Goal: Check status: Check status

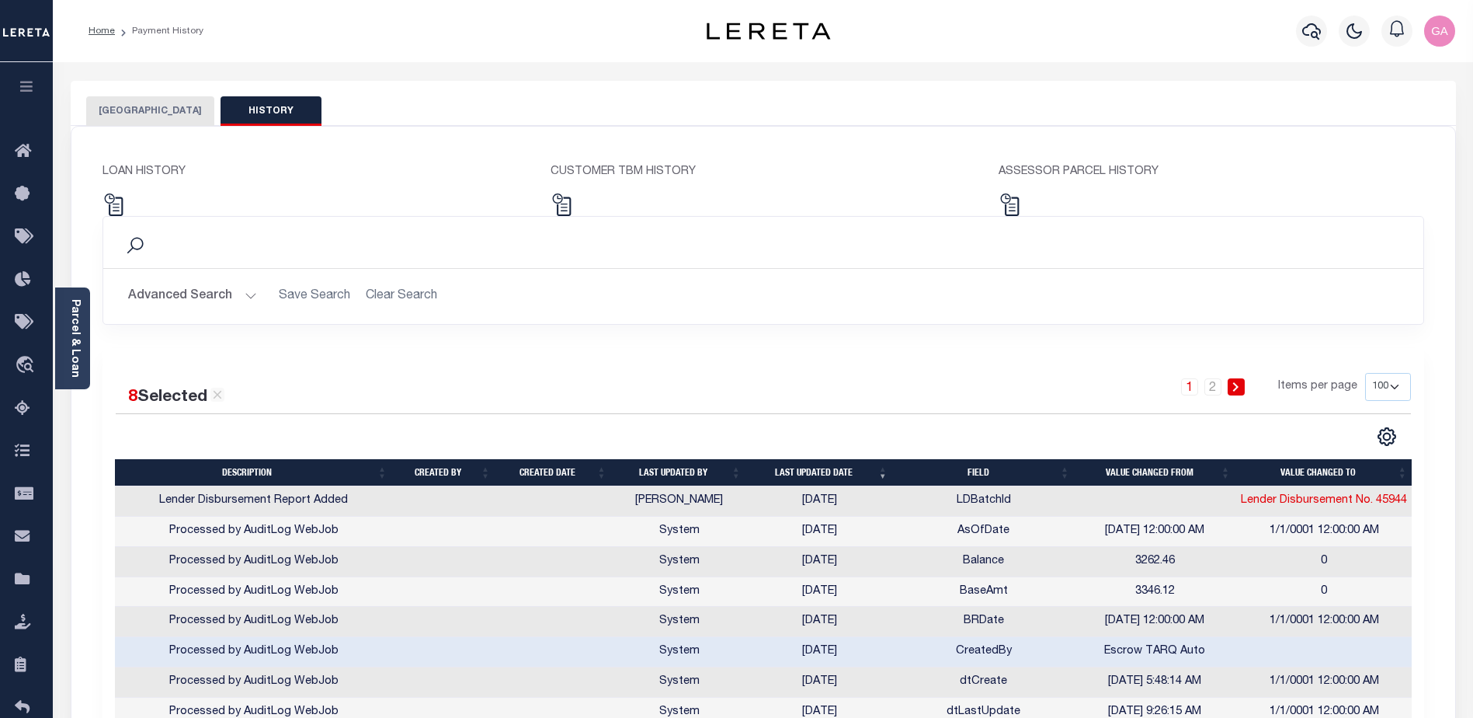
select select "100"
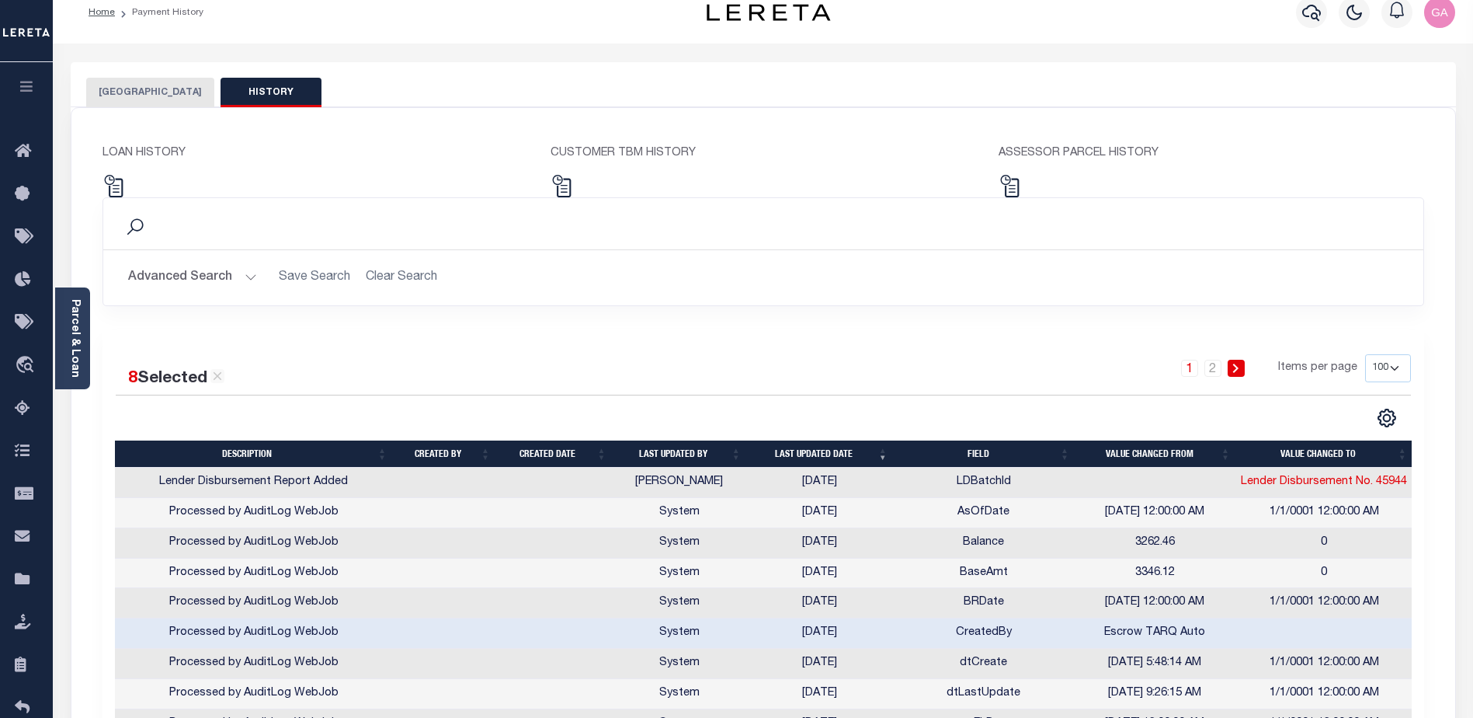
scroll to position [252, 0]
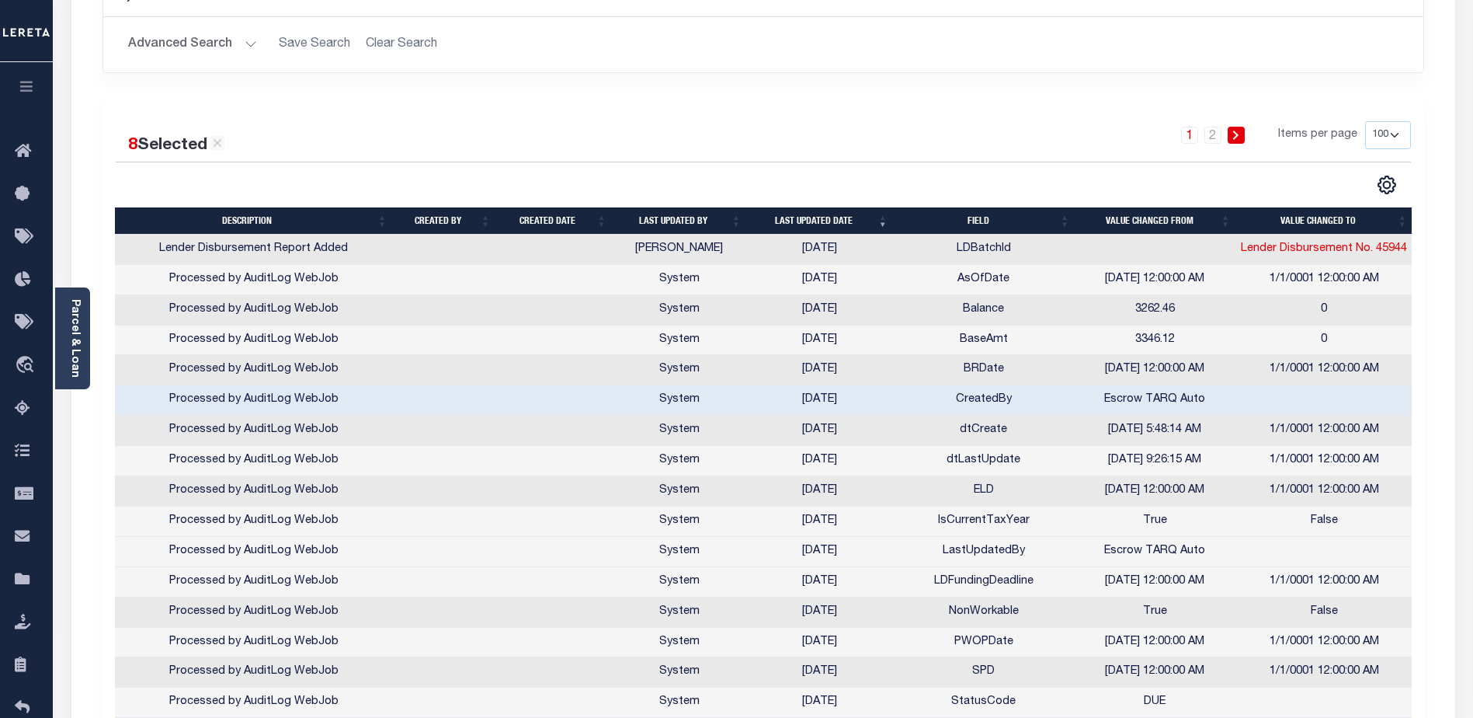
click at [1123, 245] on td at bounding box center [1155, 250] width 161 height 30
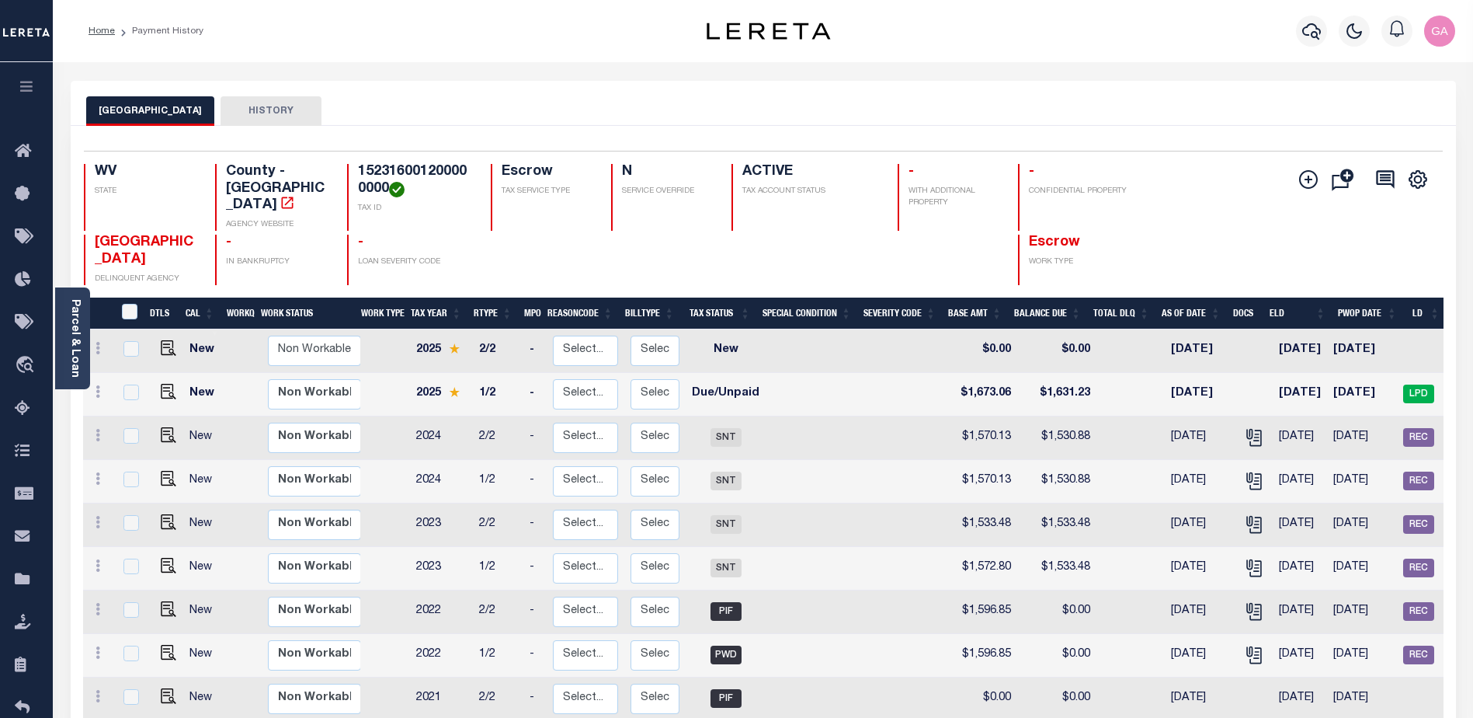
click at [260, 109] on button "HISTORY" at bounding box center [271, 111] width 101 height 30
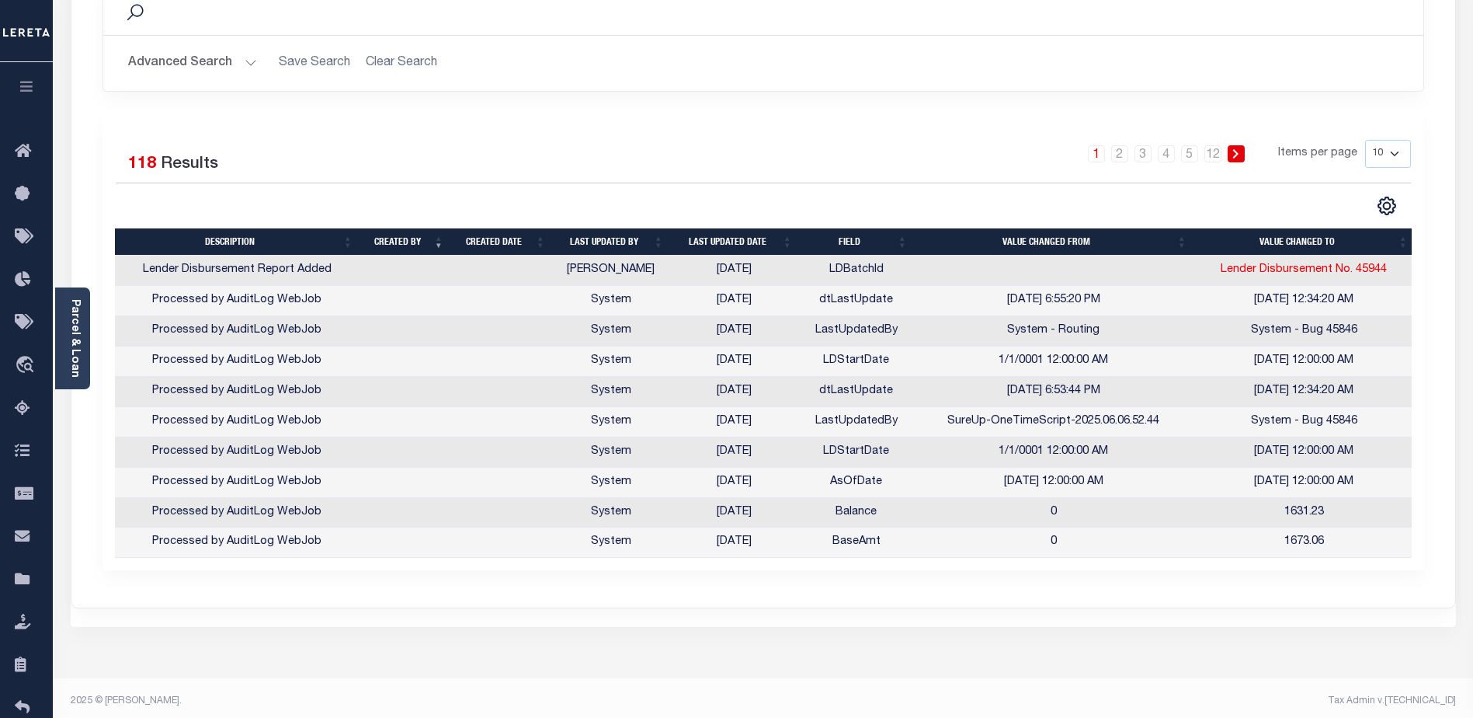
scroll to position [242, 0]
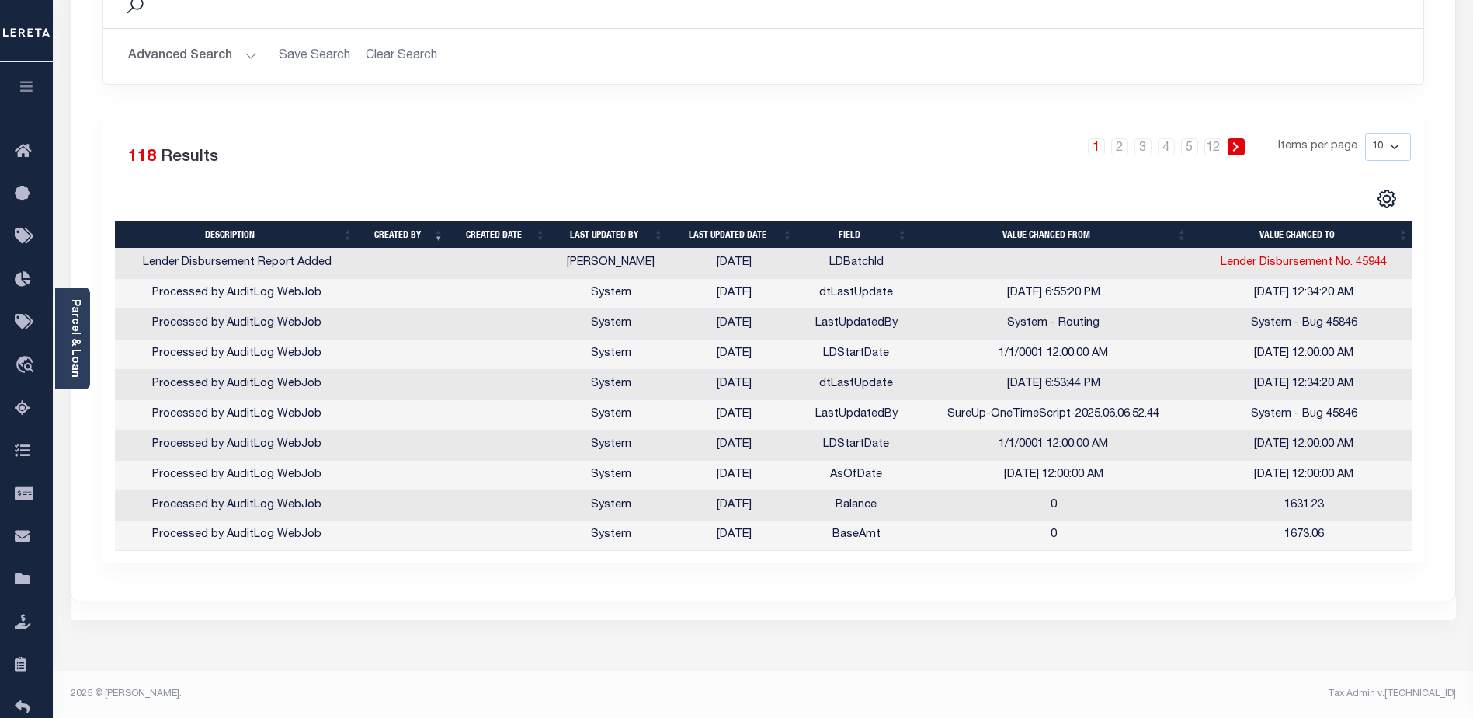
click at [1395, 145] on select "10 25 50 100" at bounding box center [1388, 147] width 46 height 28
select select "100"
click at [1365, 133] on select "10 25 50 100" at bounding box center [1388, 147] width 46 height 28
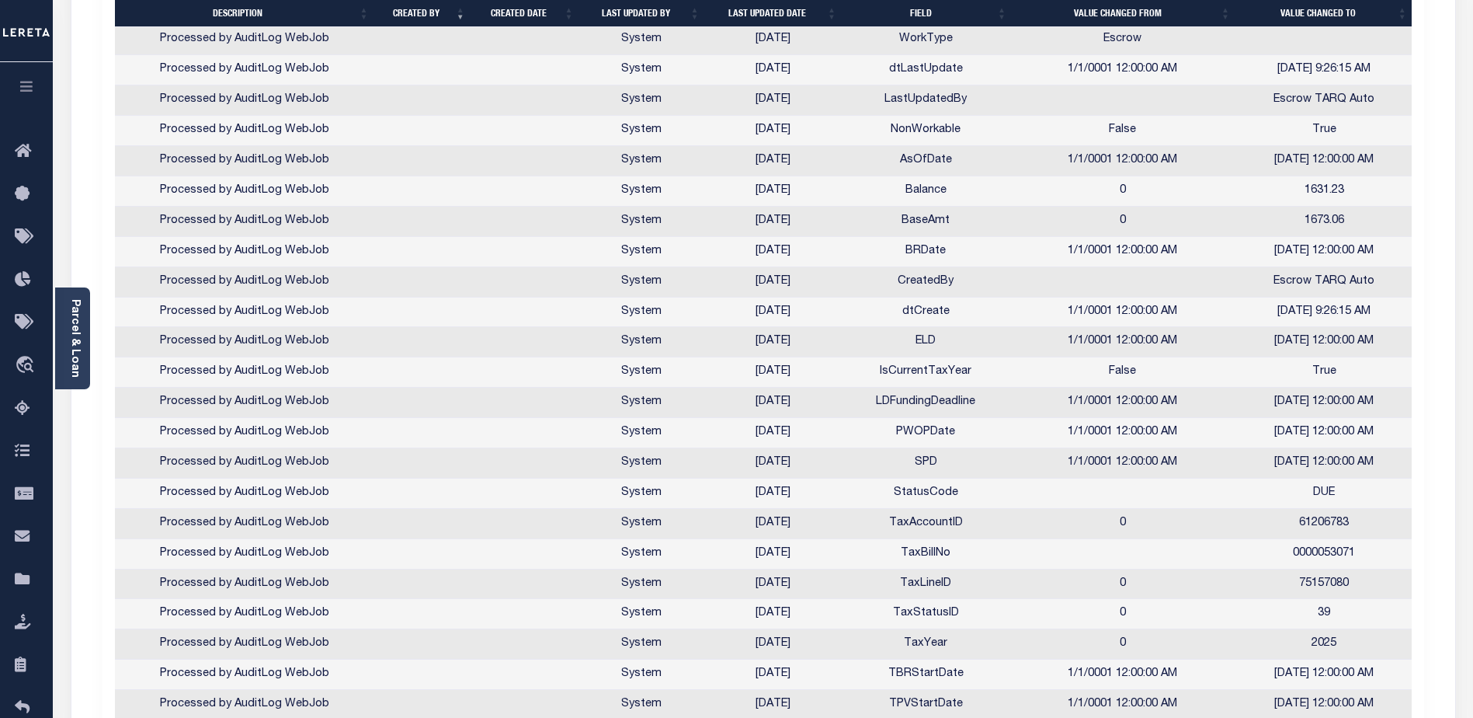
scroll to position [1163, 0]
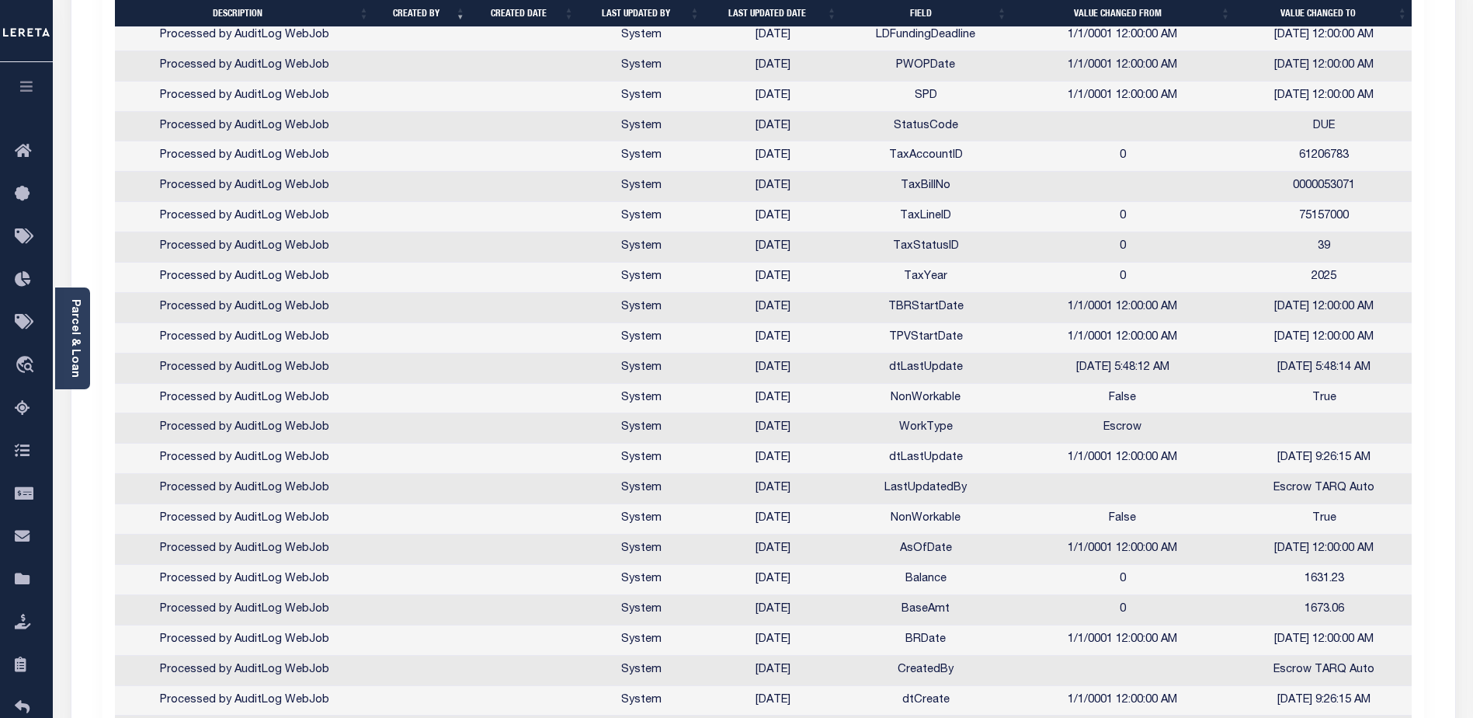
click at [767, 12] on th "Last updated date" at bounding box center [774, 13] width 137 height 27
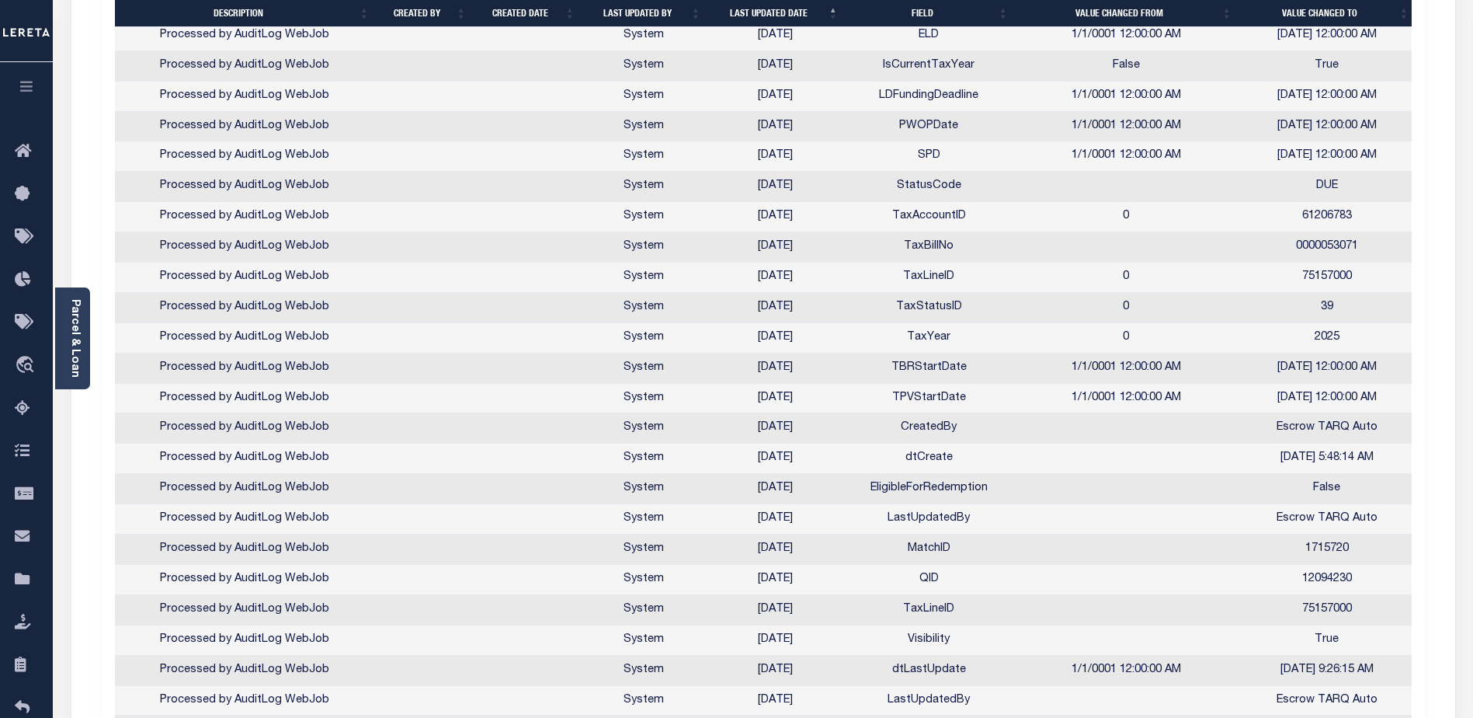
click at [770, 14] on th "Last updated date" at bounding box center [775, 13] width 137 height 27
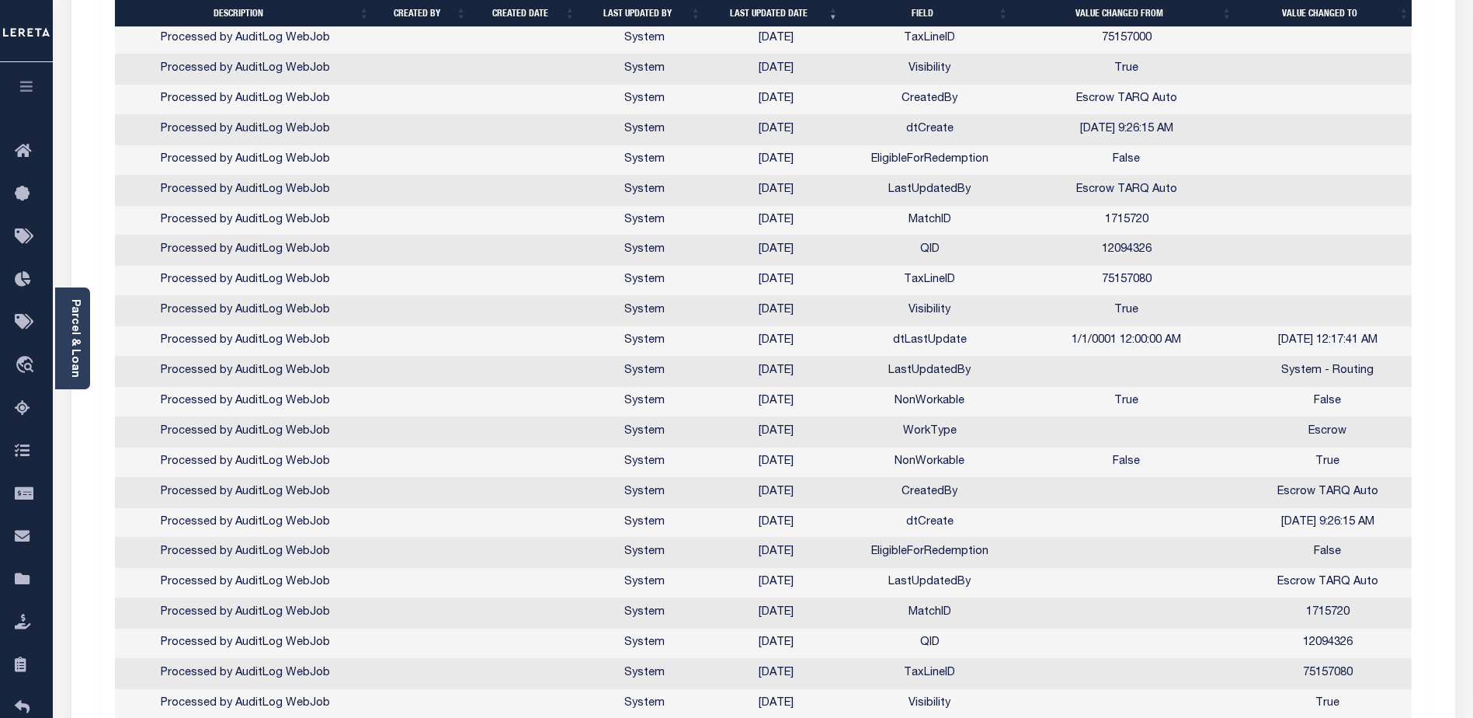
scroll to position [1333, 0]
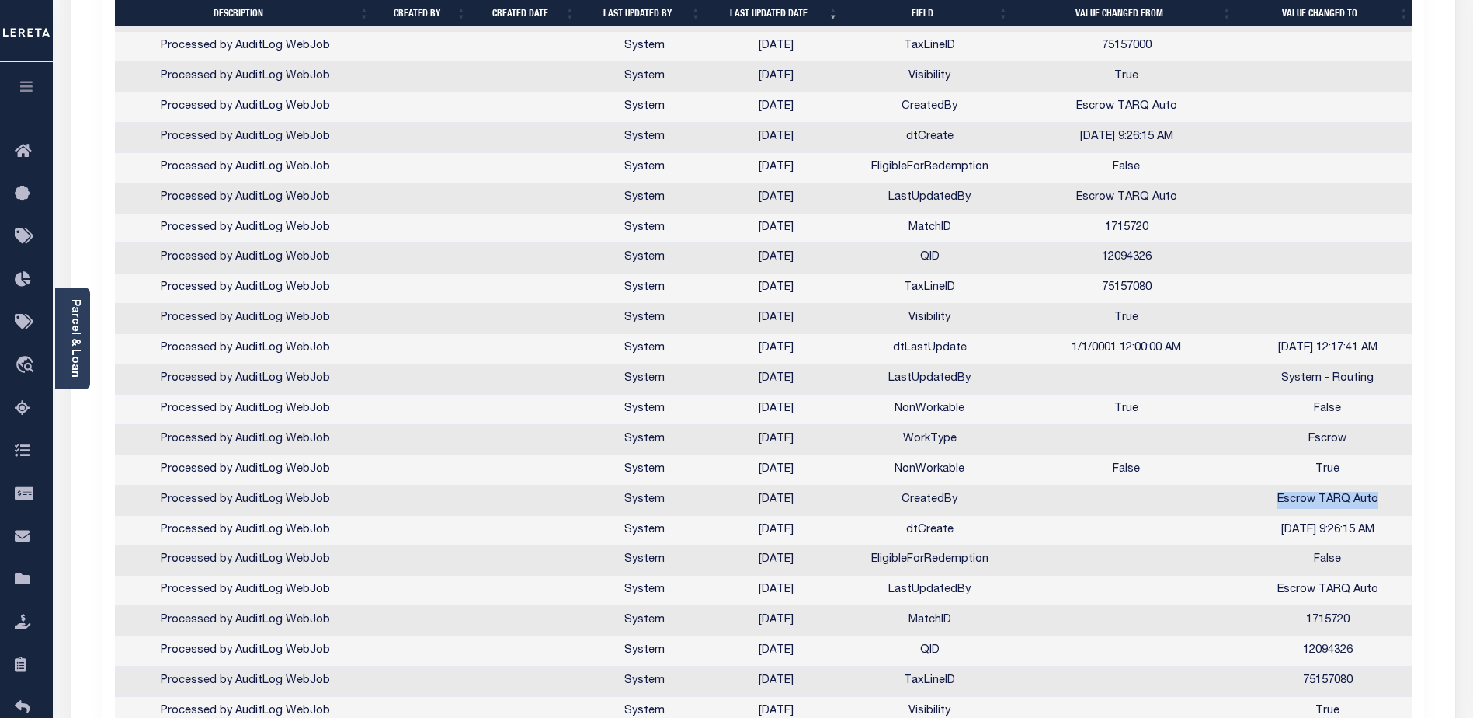
drag, startPoint x: 1280, startPoint y: 498, endPoint x: 1389, endPoint y: 506, distance: 109.8
click at [1389, 506] on td "Escrow TARQ Auto" at bounding box center [1328, 500] width 179 height 30
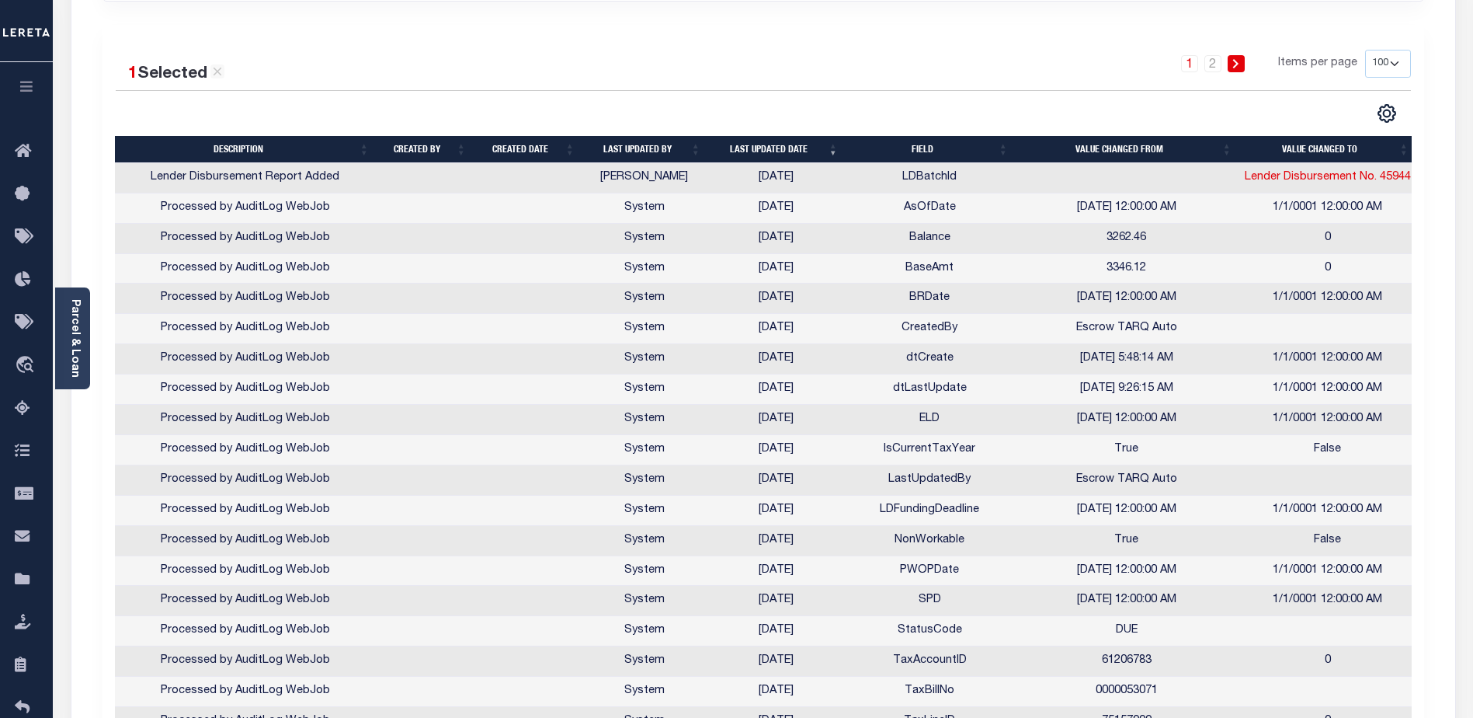
scroll to position [0, 0]
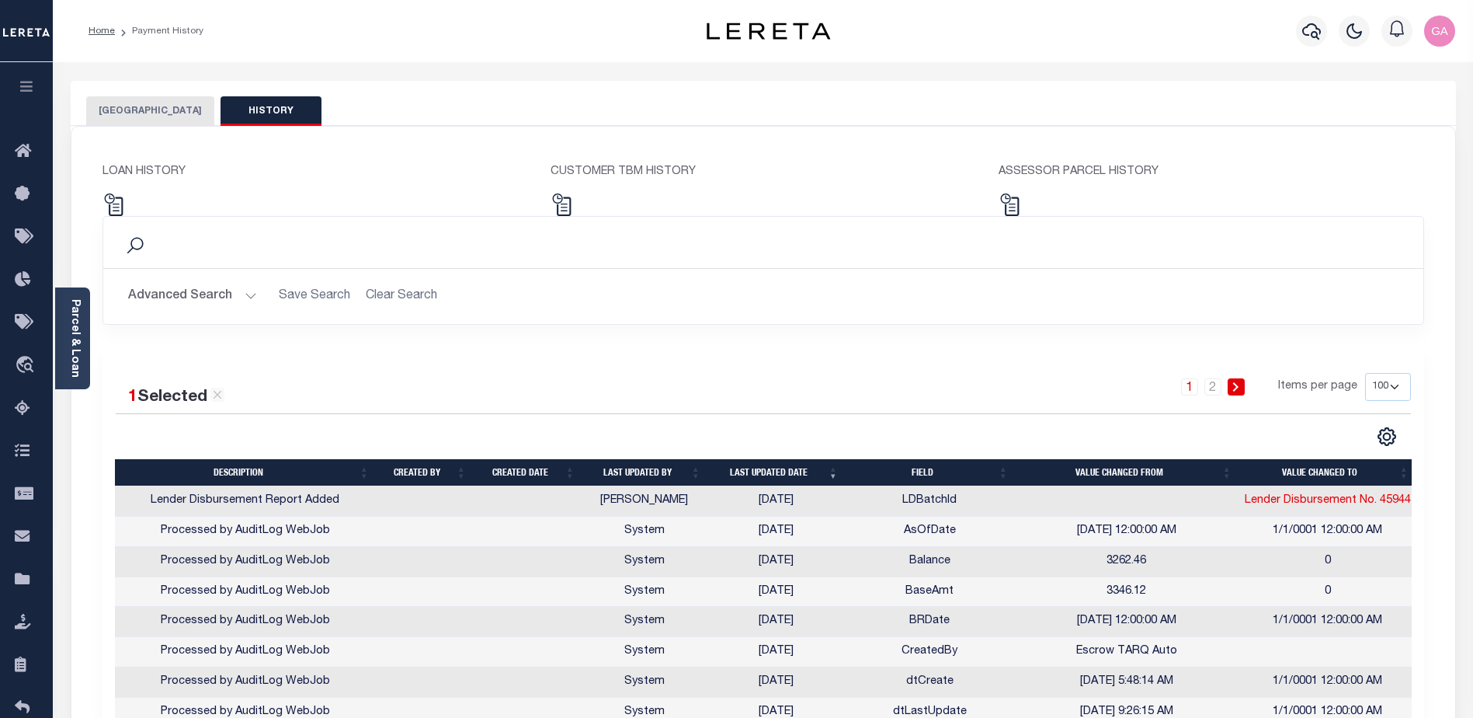
click at [26, 98] on button "button" at bounding box center [26, 88] width 53 height 53
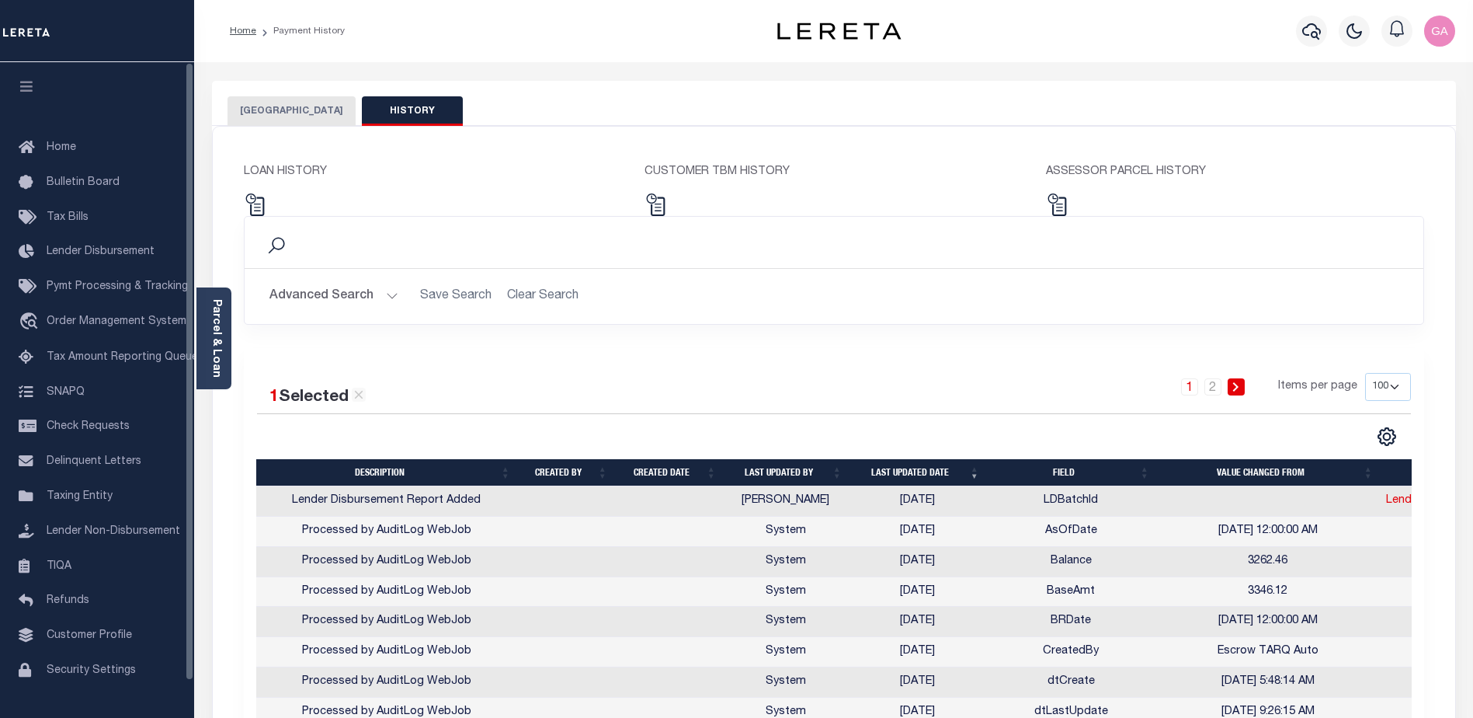
click at [293, 110] on button "[GEOGRAPHIC_DATA]" at bounding box center [292, 111] width 128 height 30
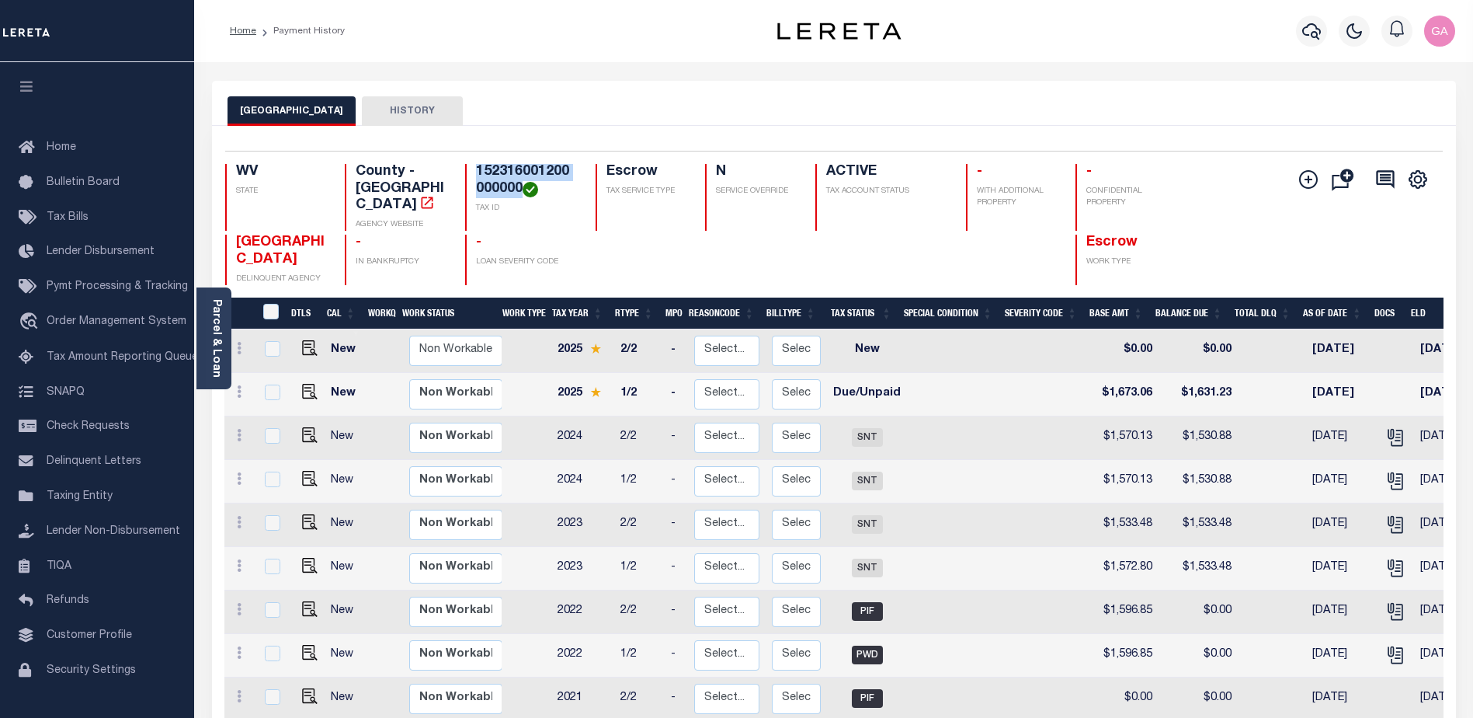
drag, startPoint x: 477, startPoint y: 169, endPoint x: 521, endPoint y: 183, distance: 46.7
click at [521, 183] on h4 "152316001200000000" at bounding box center [526, 180] width 101 height 33
copy h4 "152316001200000000"
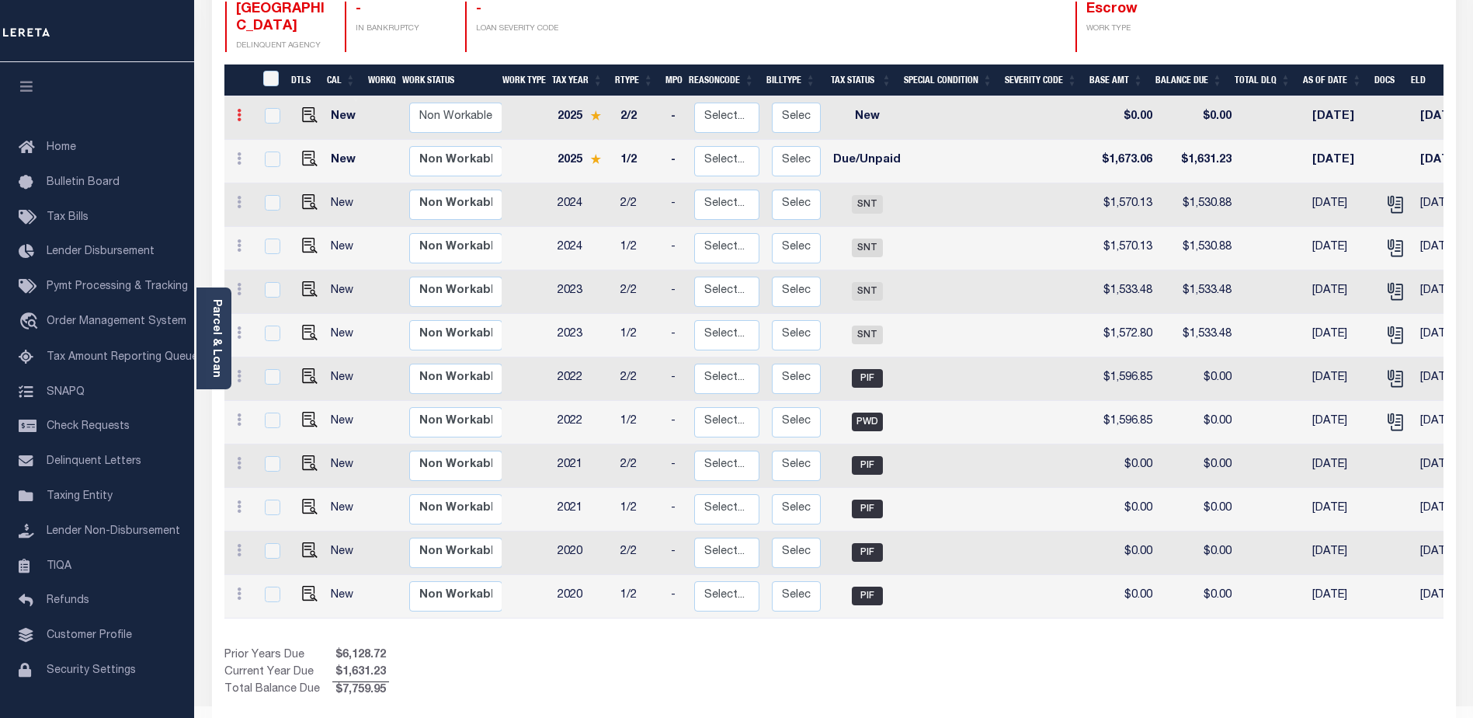
click at [237, 109] on icon at bounding box center [239, 115] width 5 height 12
click at [680, 15] on div at bounding box center [642, 27] width 92 height 50
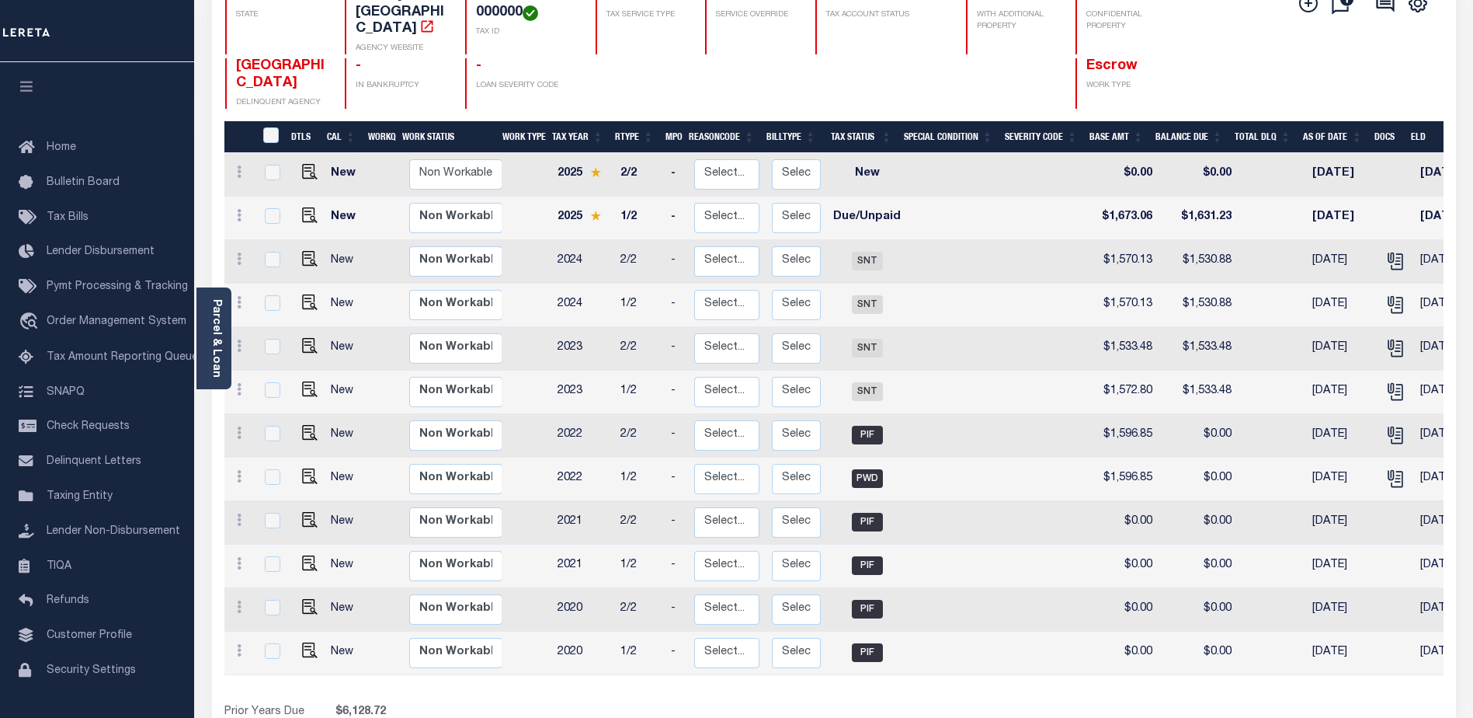
scroll to position [0, 0]
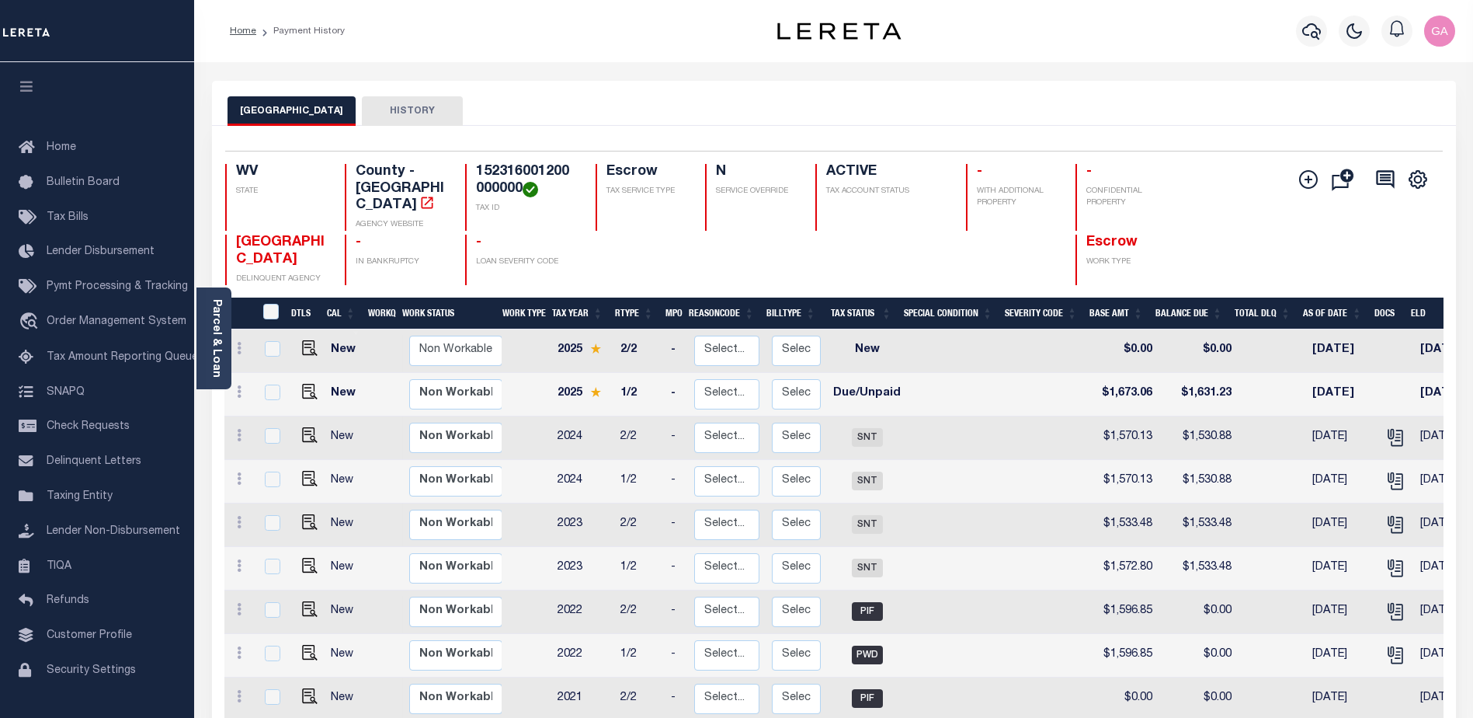
click at [396, 114] on button "HISTORY" at bounding box center [412, 111] width 101 height 30
select select "100"
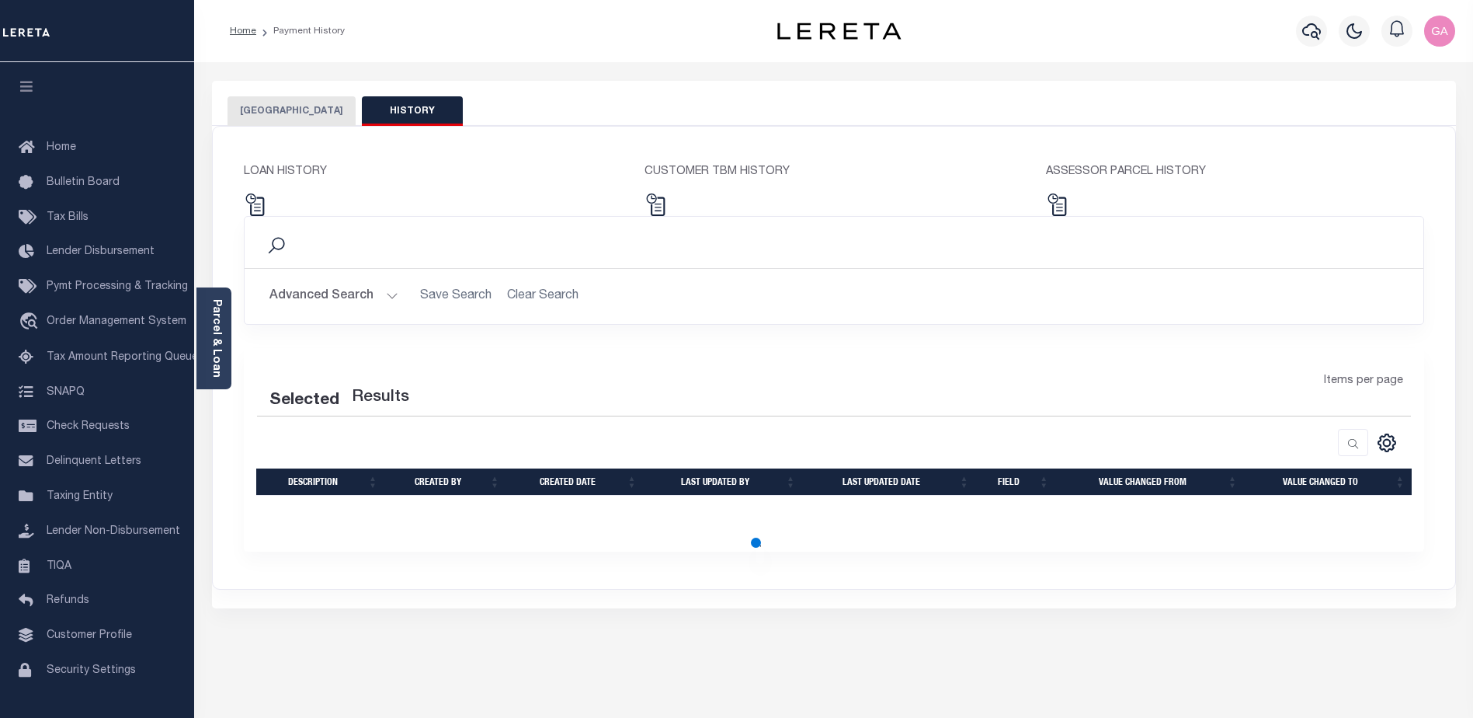
select select "100"
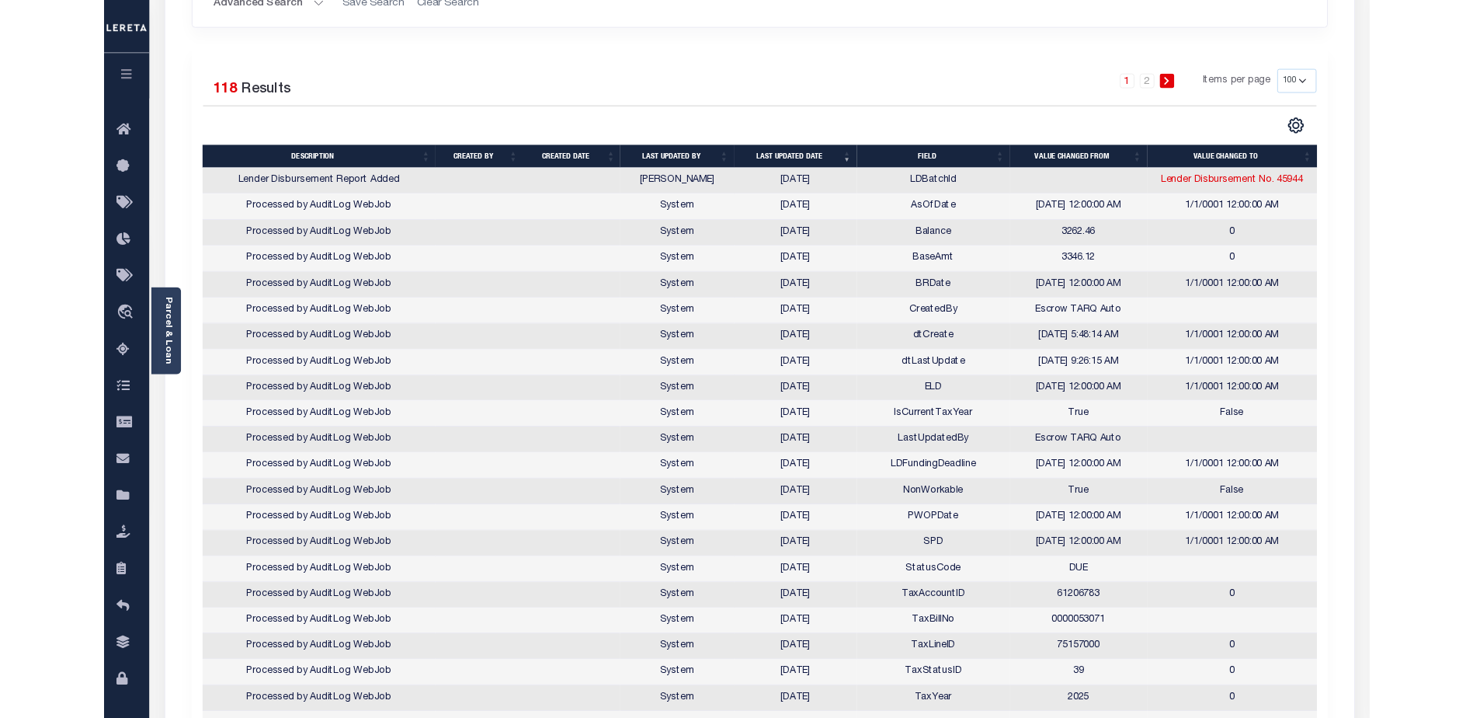
scroll to position [264, 0]
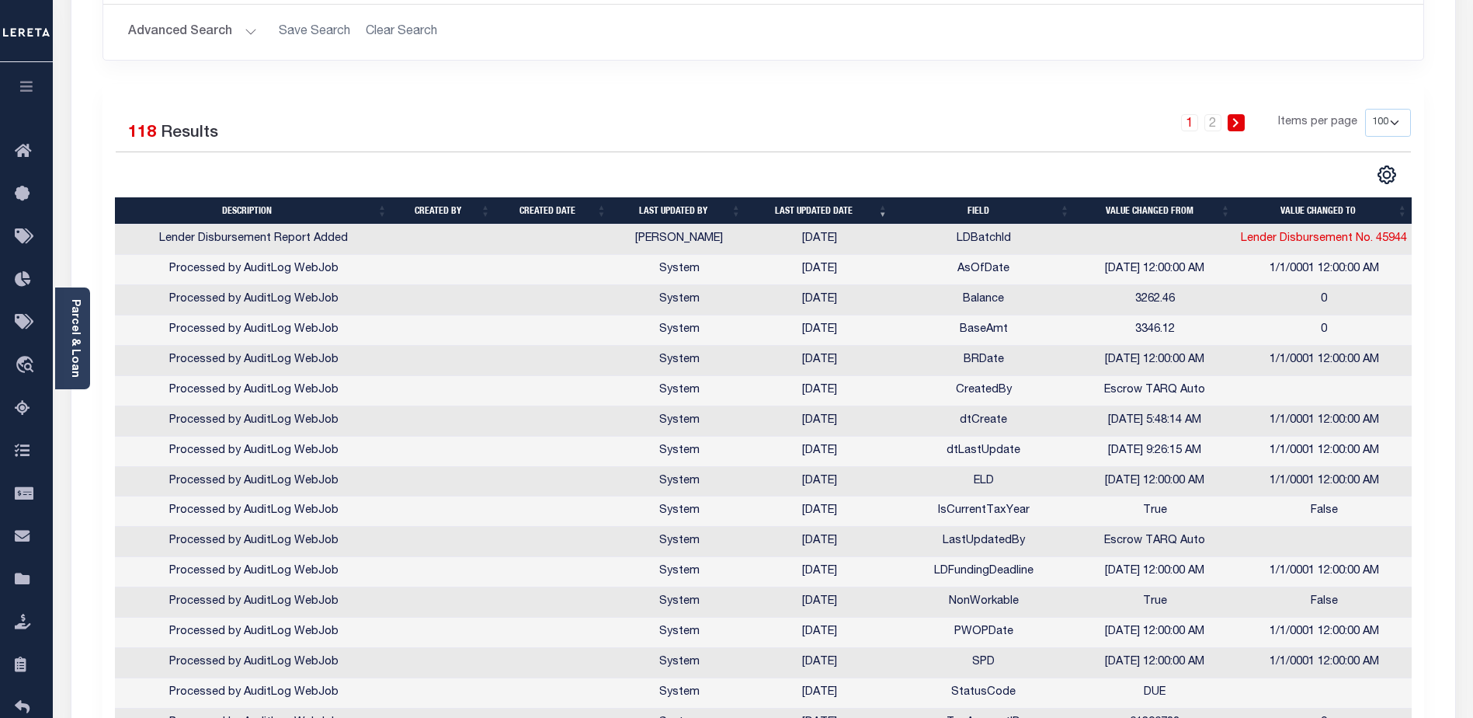
click at [26, 88] on icon "button" at bounding box center [27, 86] width 18 height 14
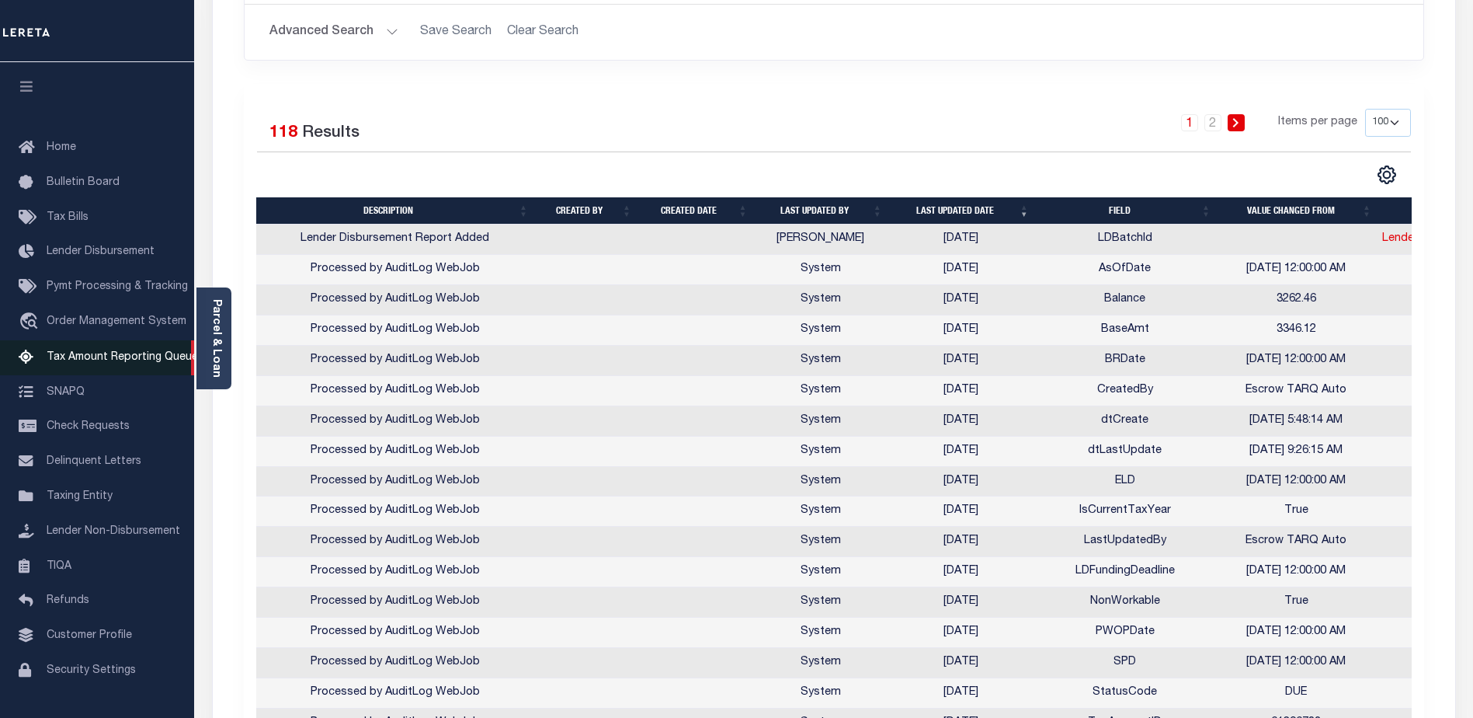
click at [97, 357] on span "Tax Amount Reporting Queue" at bounding box center [122, 357] width 151 height 11
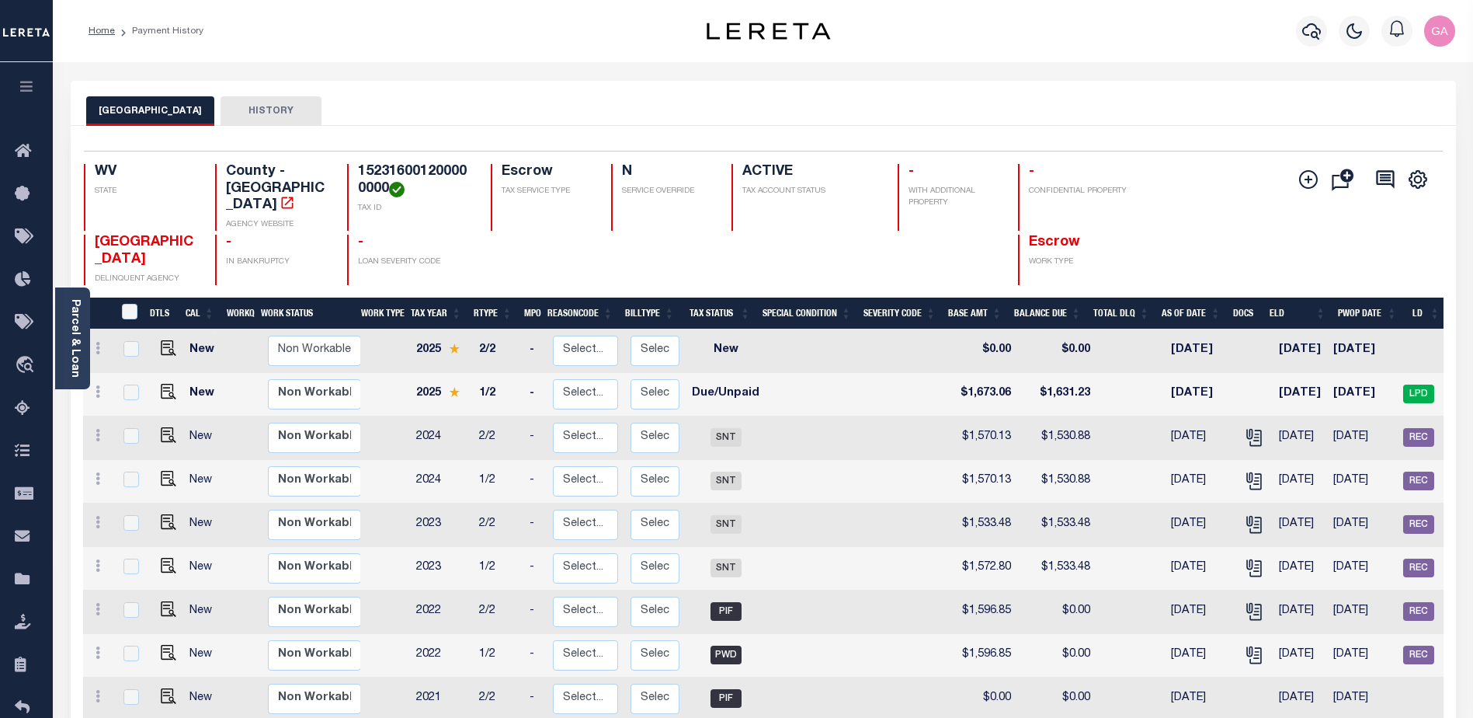
click at [251, 107] on button "HISTORY" at bounding box center [271, 111] width 101 height 30
select select "100"
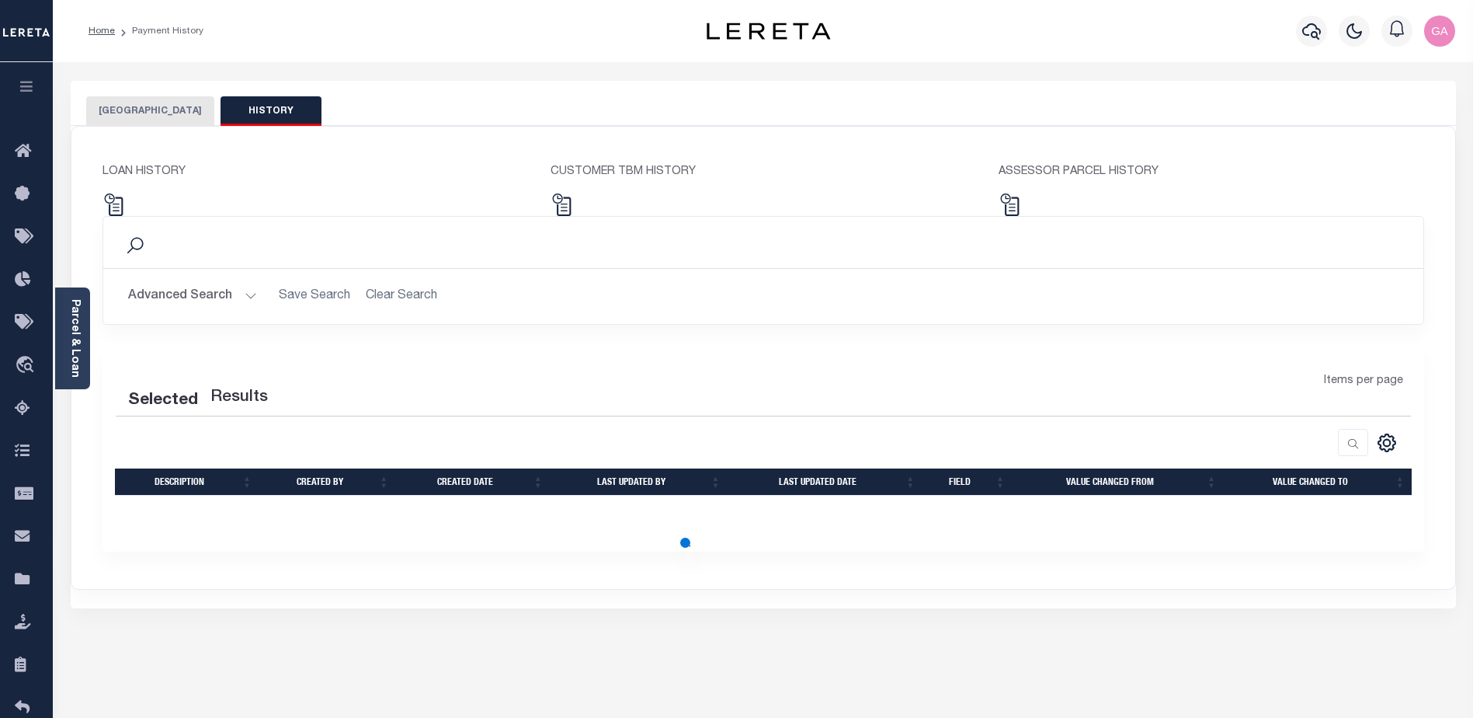
select select "100"
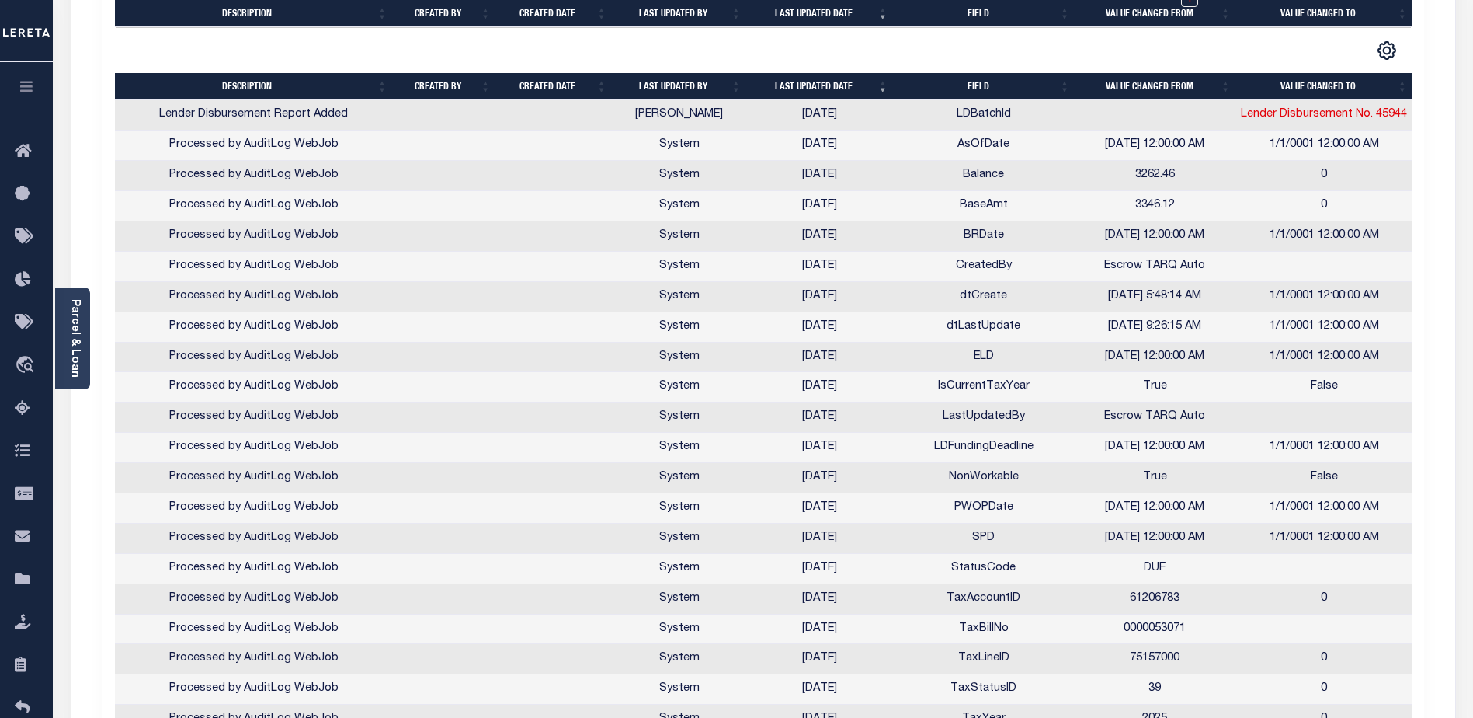
scroll to position [961, 0]
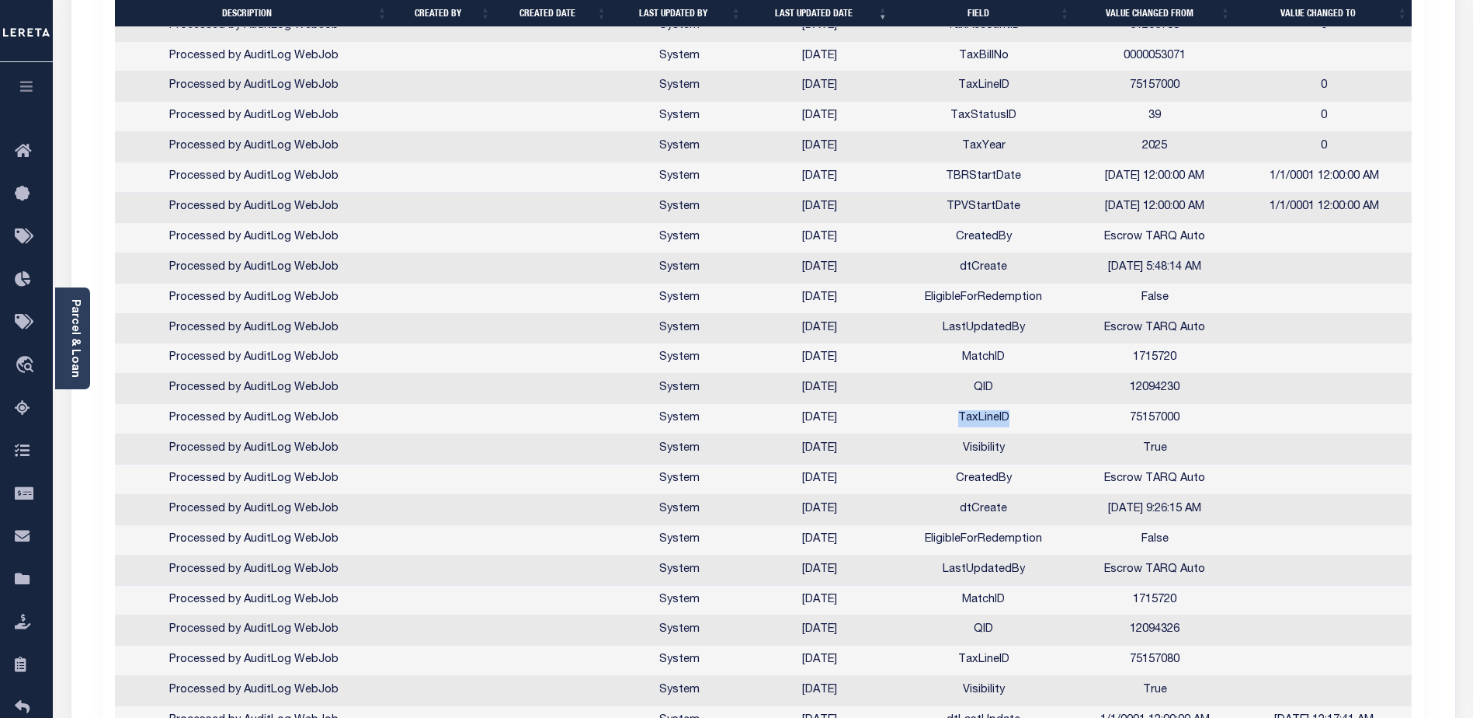
drag, startPoint x: 959, startPoint y: 419, endPoint x: 1013, endPoint y: 422, distance: 53.6
click at [1013, 422] on td "TaxLineID" at bounding box center [984, 419] width 182 height 30
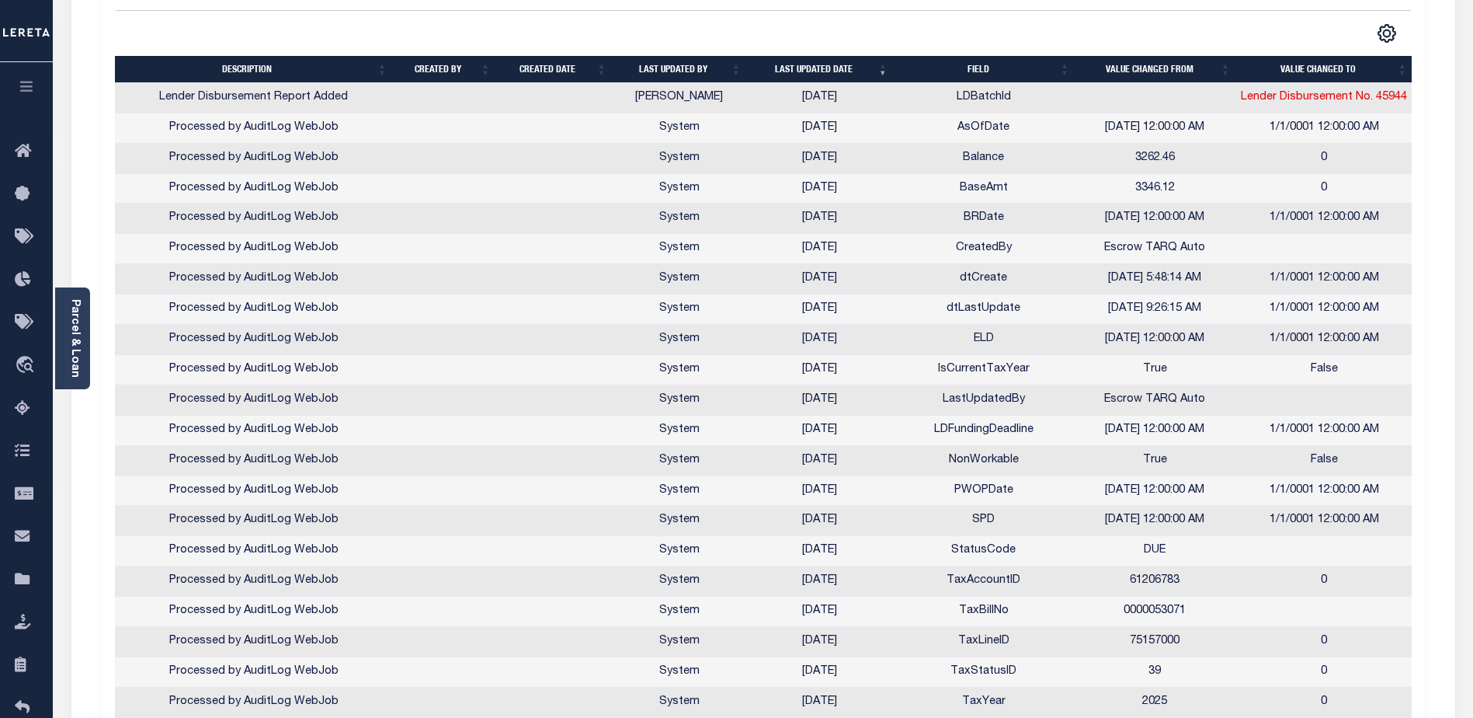
scroll to position [0, 0]
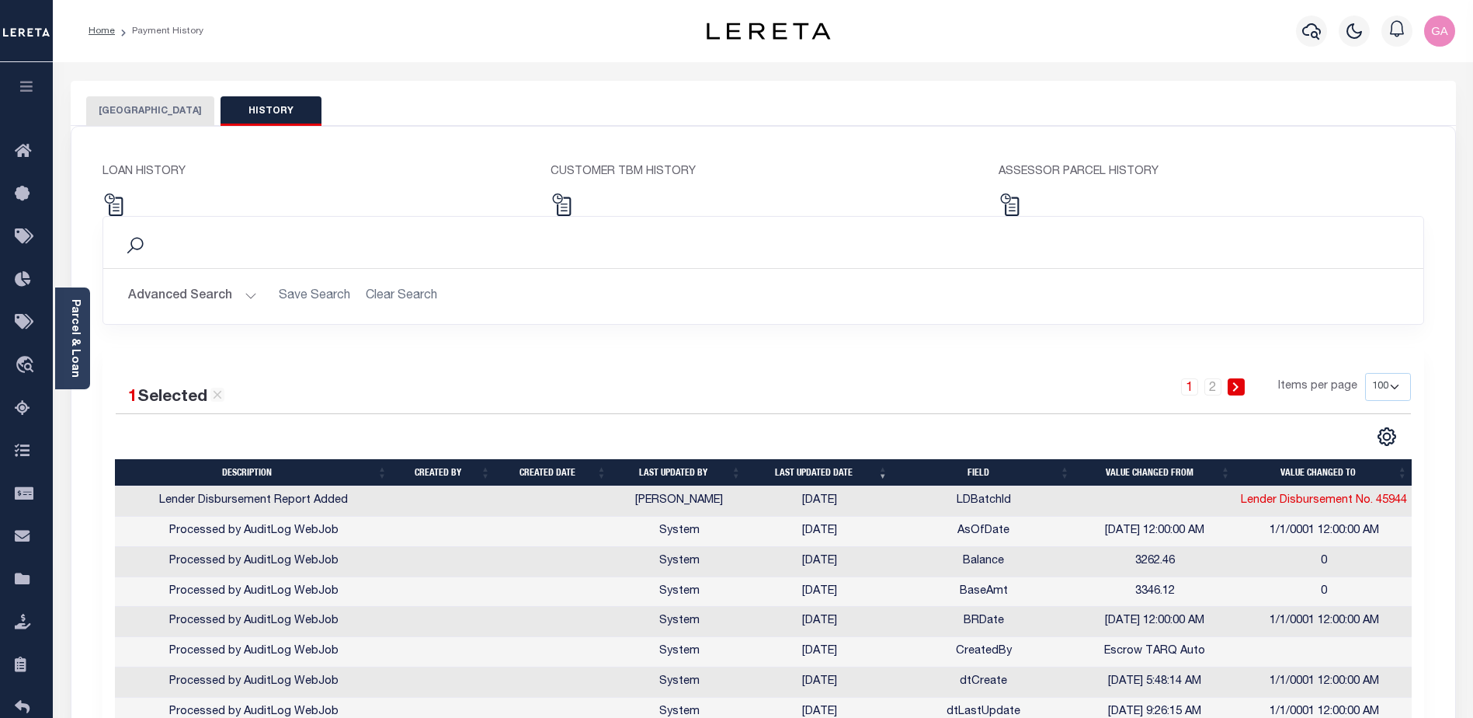
click at [151, 106] on button "[GEOGRAPHIC_DATA]" at bounding box center [150, 111] width 128 height 30
